Goal: Task Accomplishment & Management: Use online tool/utility

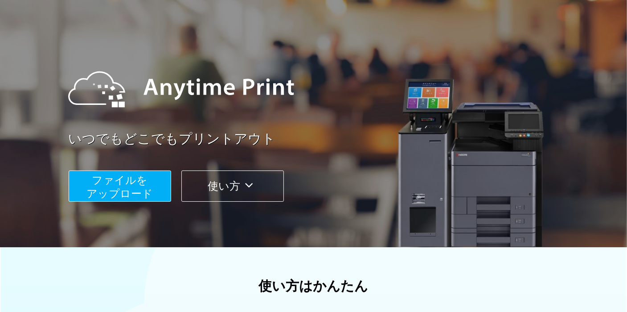
scroll to position [45, 0]
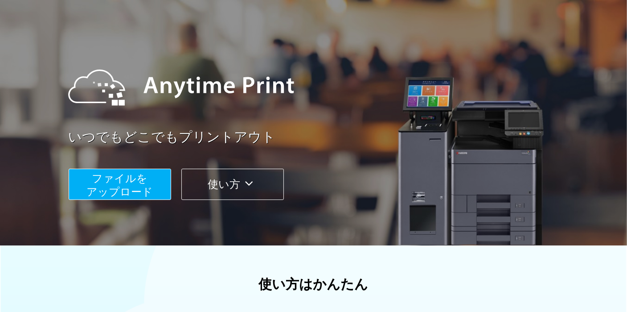
click at [125, 194] on span "ファイルを ​​アップロード" at bounding box center [119, 184] width 66 height 25
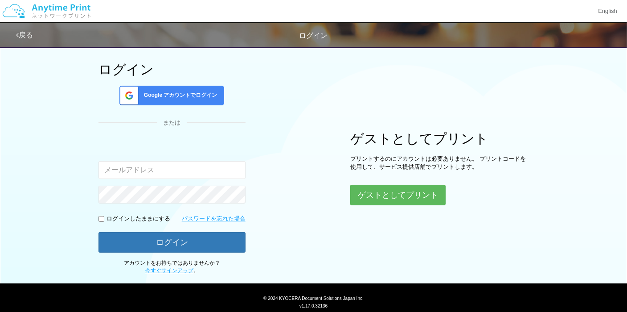
scroll to position [45, 0]
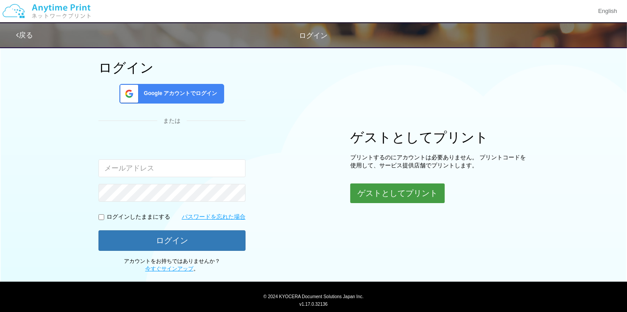
click at [403, 197] on button "ゲストとしてプリント" at bounding box center [397, 193] width 95 height 20
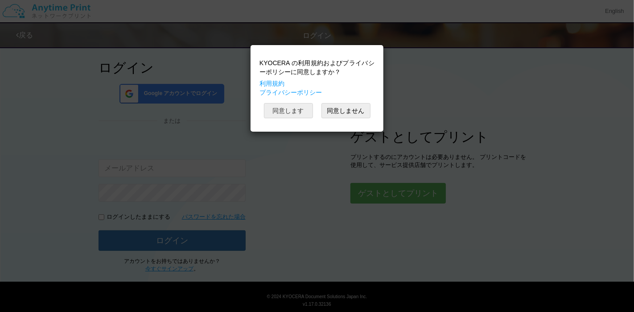
click at [276, 109] on button "同意します" at bounding box center [288, 110] width 49 height 15
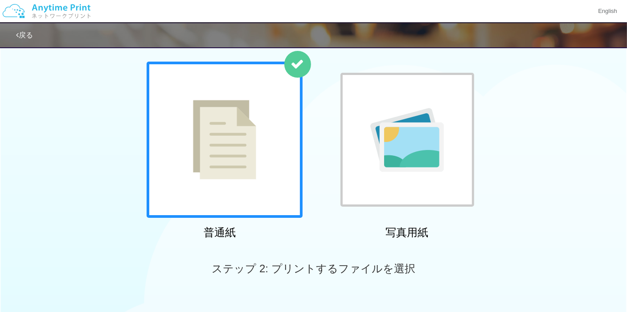
click at [424, 184] on div at bounding box center [408, 140] width 134 height 134
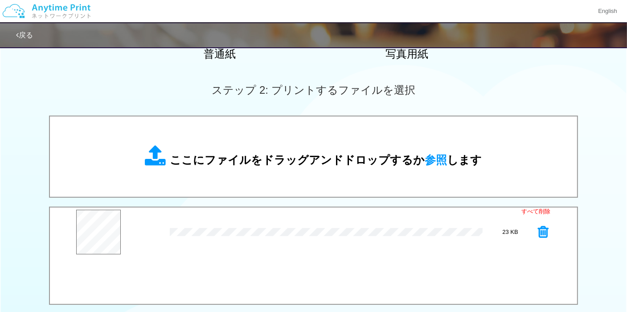
scroll to position [357, 0]
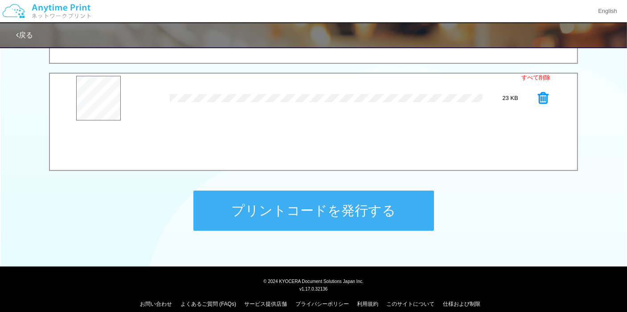
click at [342, 215] on button "プリントコードを発行する" at bounding box center [313, 210] width 241 height 40
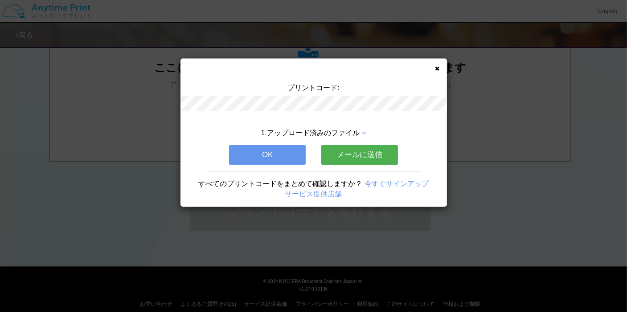
scroll to position [0, 0]
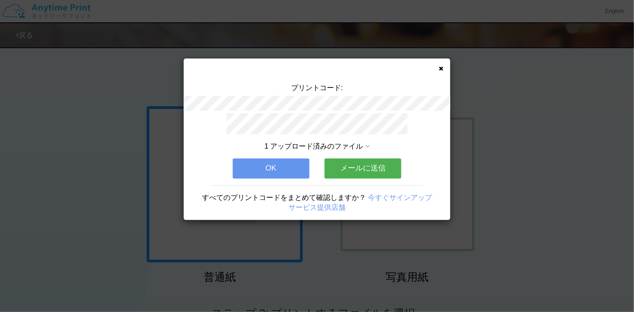
click at [380, 166] on button "メールに送信" at bounding box center [363, 168] width 77 height 20
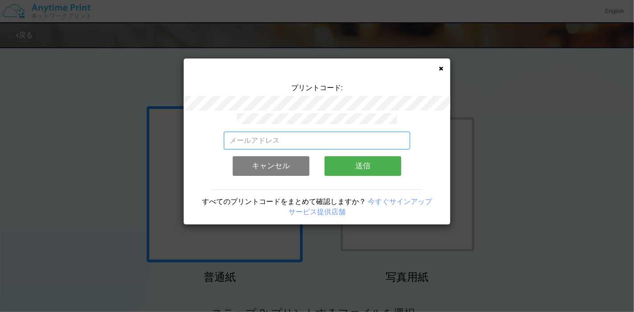
click at [298, 132] on input "email" at bounding box center [317, 141] width 187 height 18
type input "[EMAIL_ADDRESS][DOMAIN_NAME]"
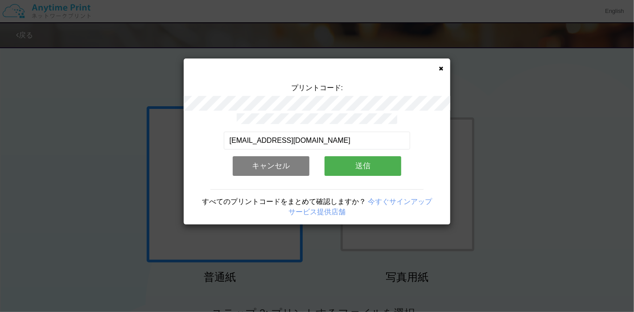
click at [346, 166] on button "送信" at bounding box center [363, 166] width 77 height 20
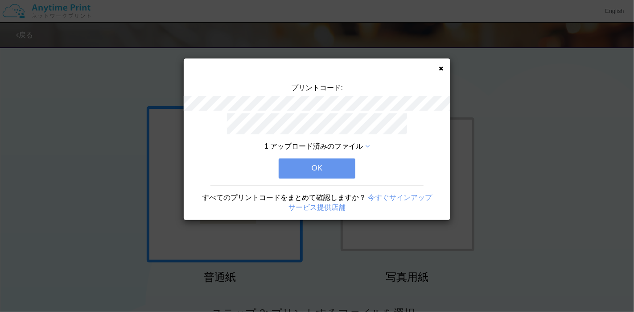
click at [326, 173] on button "OK" at bounding box center [317, 168] width 77 height 20
